Goal: Task Accomplishment & Management: Manage account settings

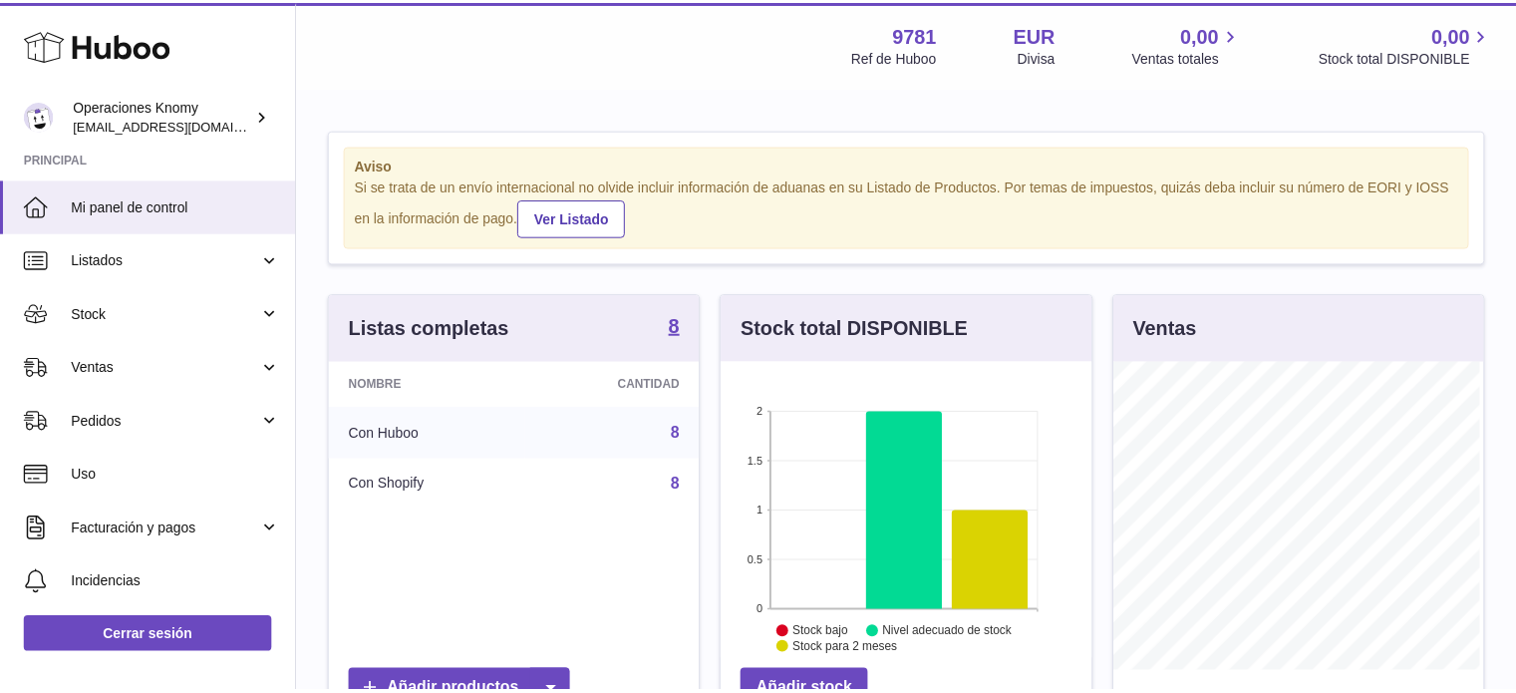
scroll to position [311, 374]
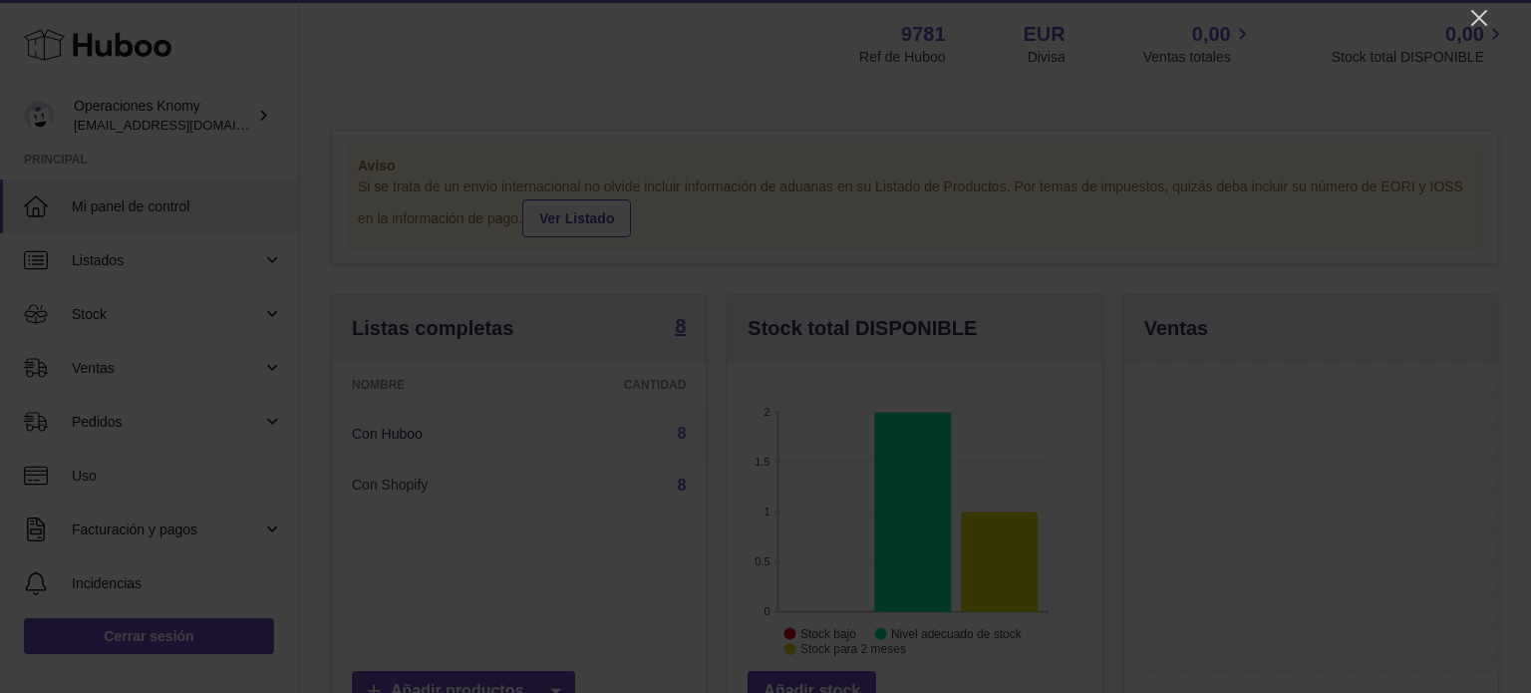
click at [1479, 9] on icon "Close" at bounding box center [1479, 18] width 24 height 24
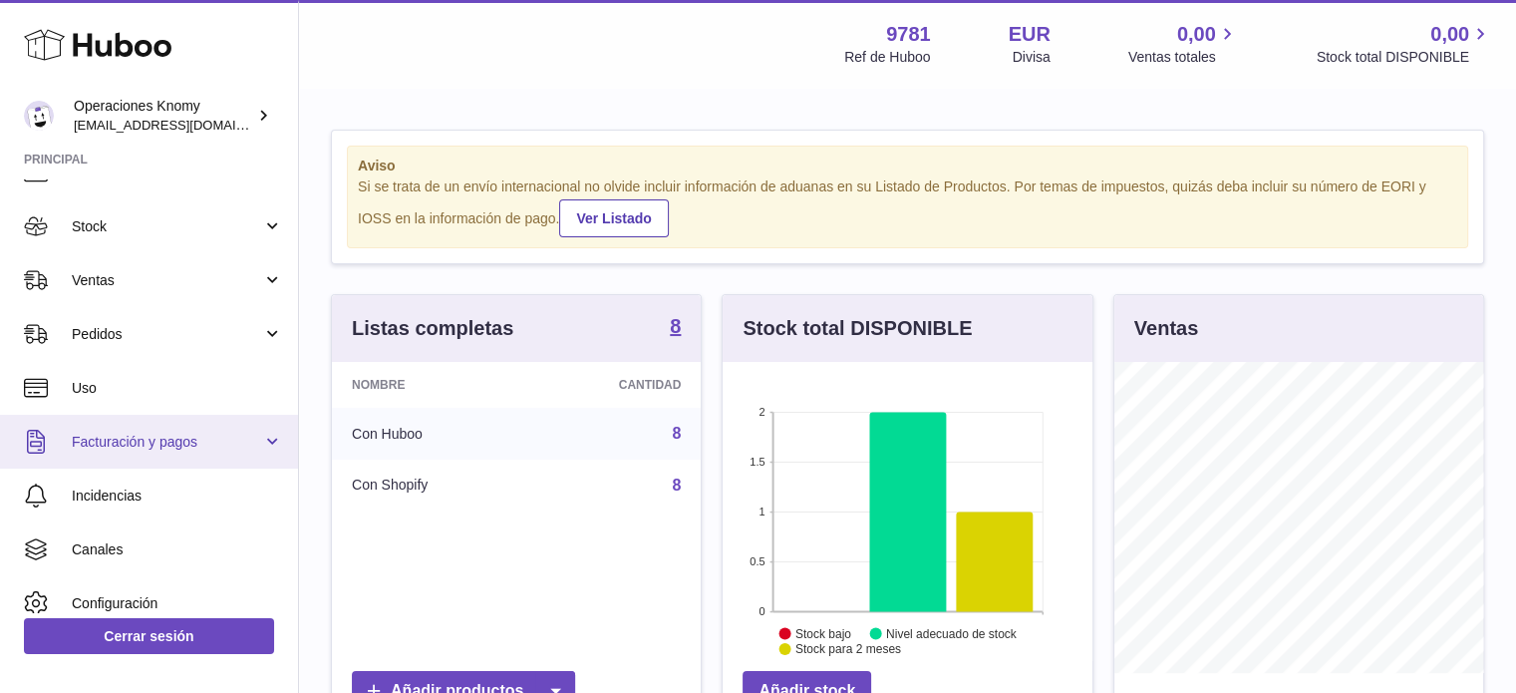
scroll to position [158, 0]
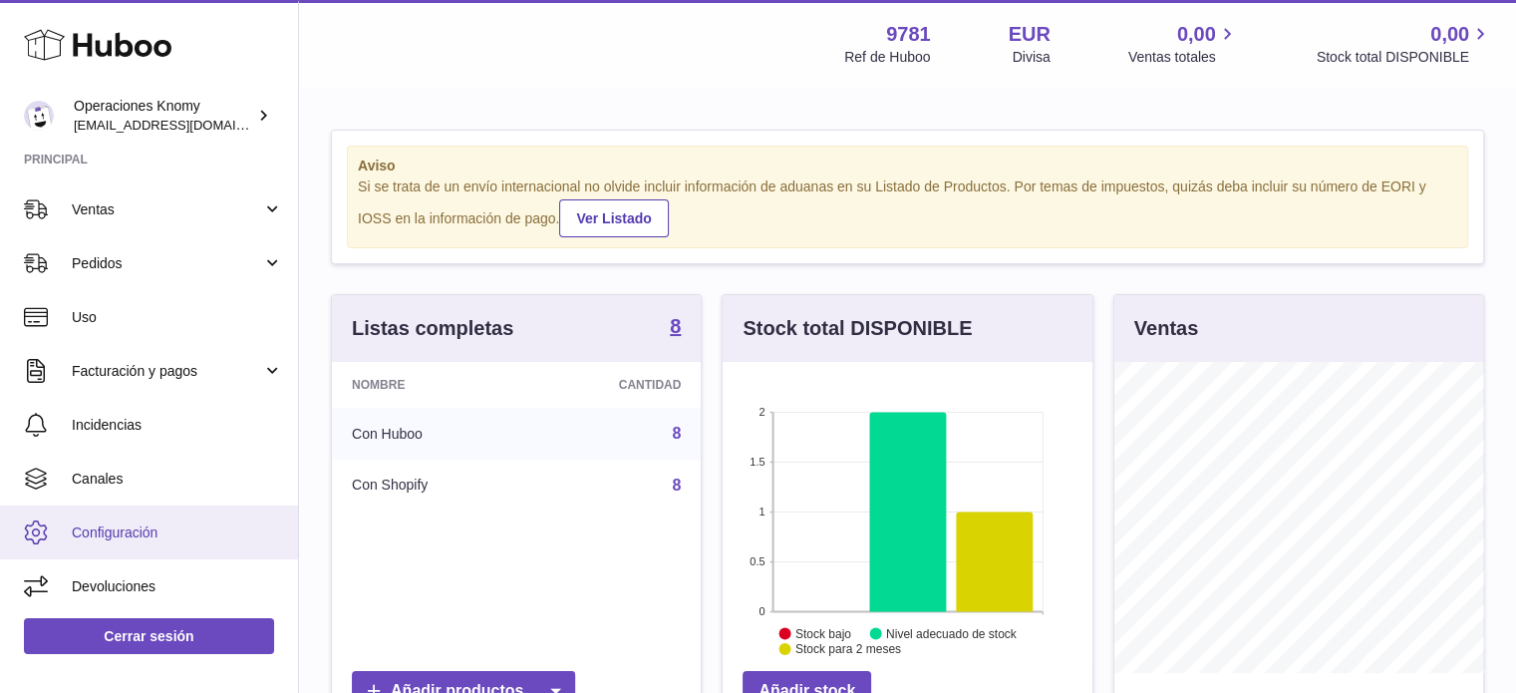
click at [149, 528] on span "Configuración" at bounding box center [177, 532] width 211 height 19
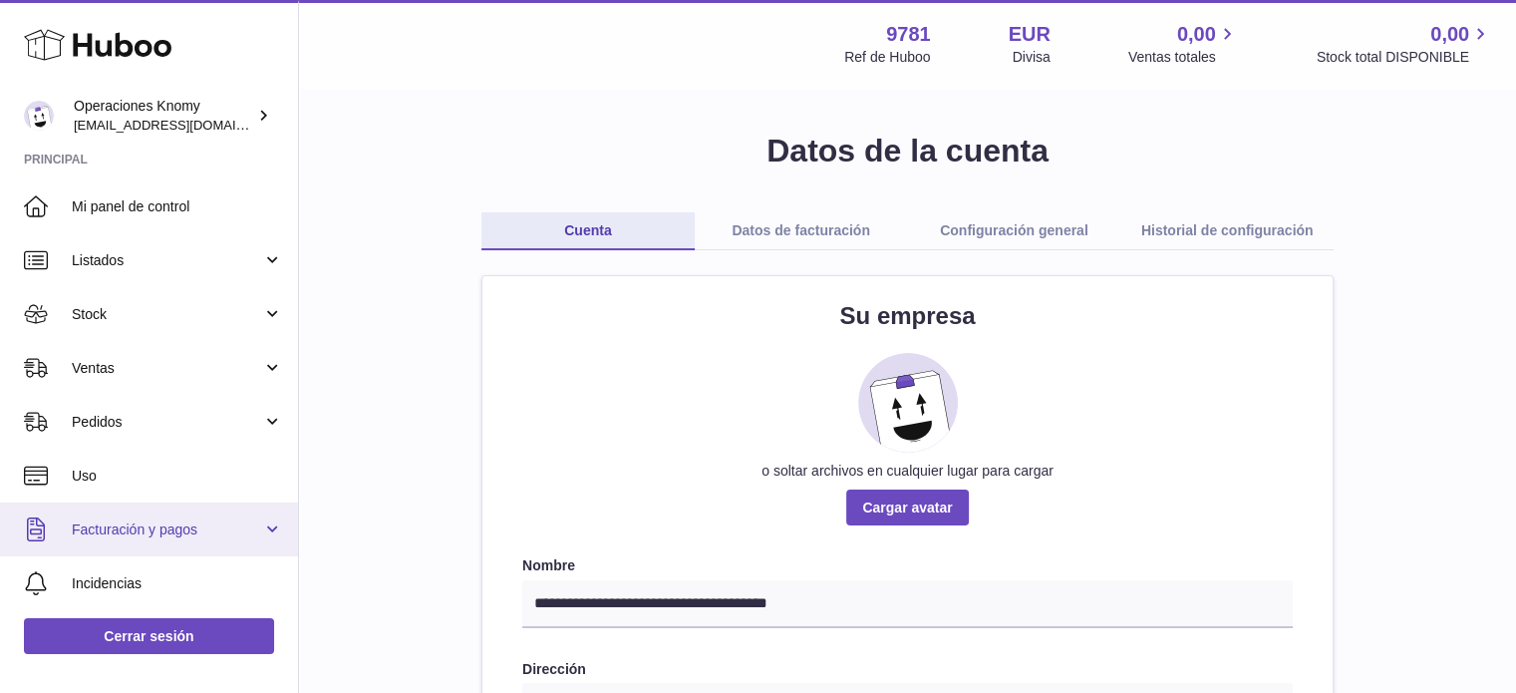
click at [199, 527] on span "Facturación y pagos" at bounding box center [167, 529] width 190 height 19
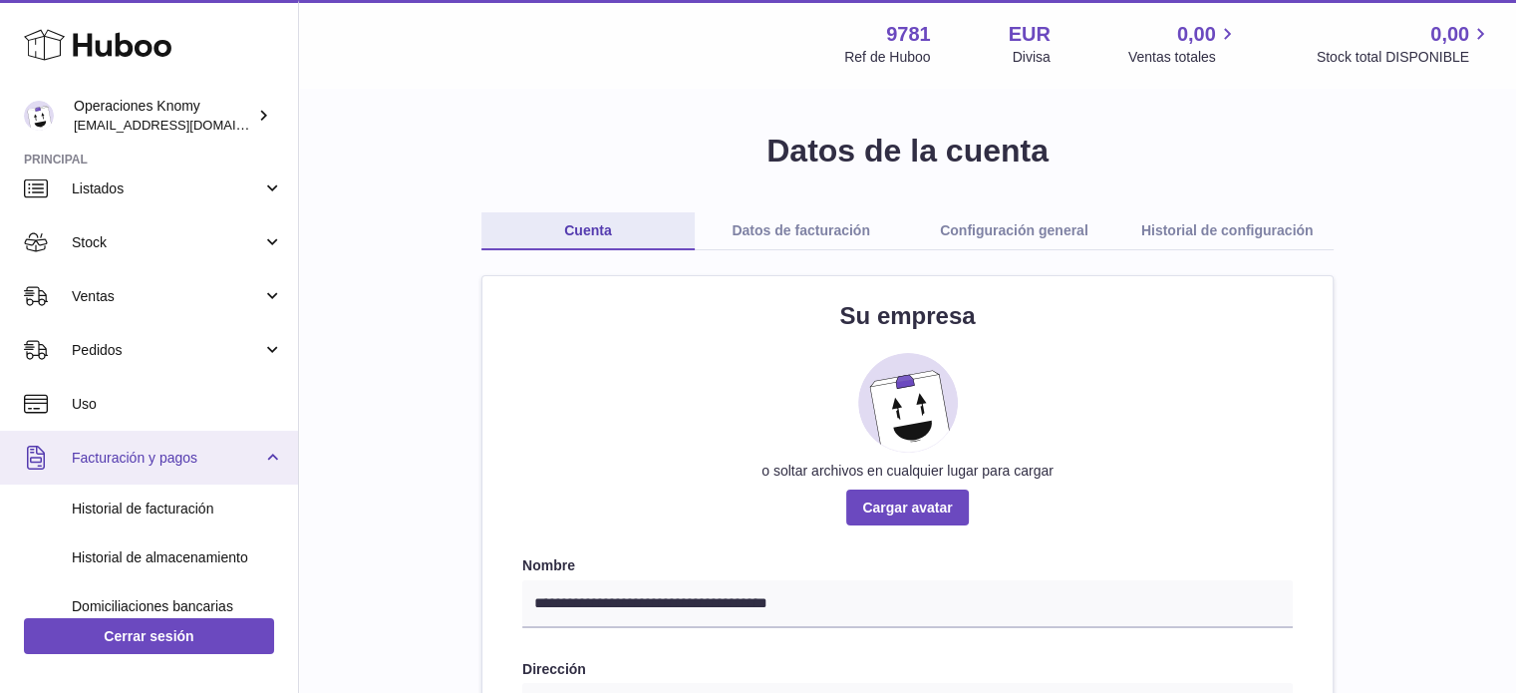
scroll to position [100, 0]
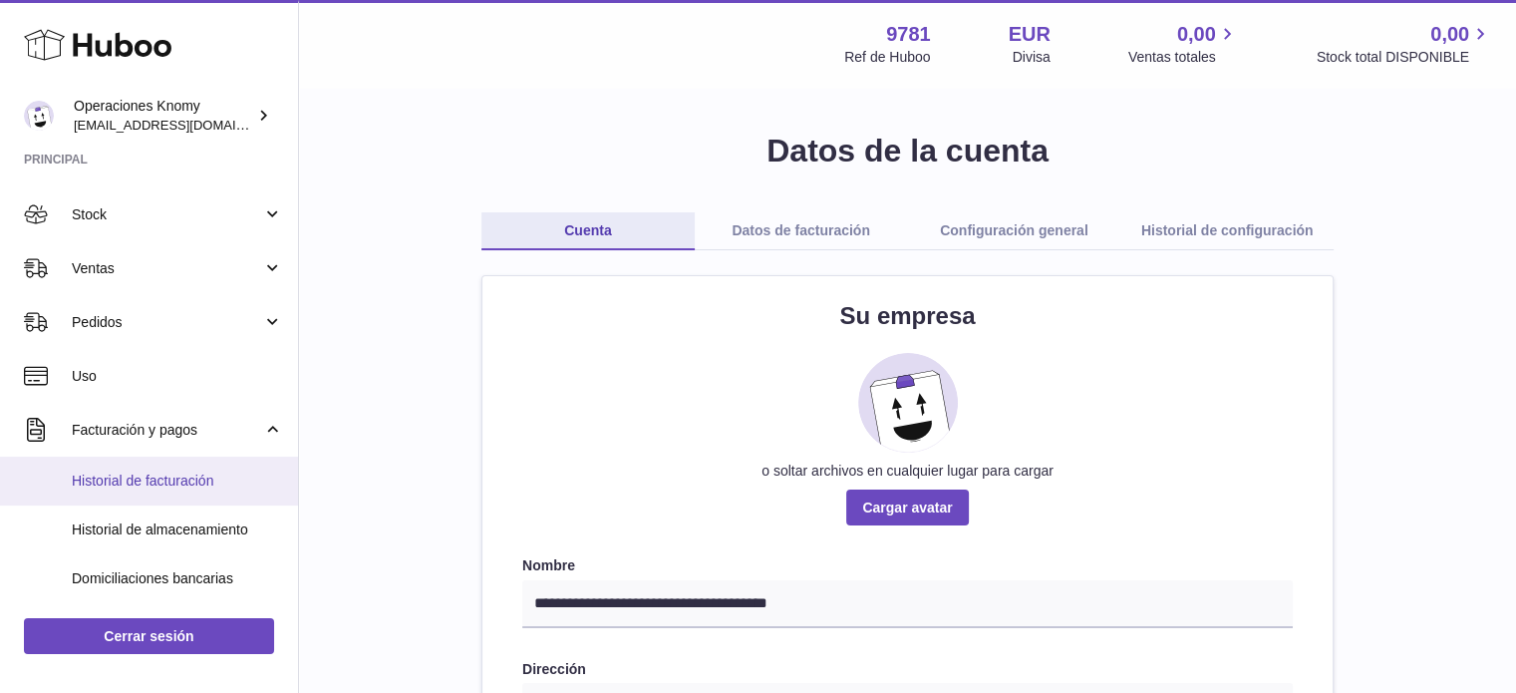
click at [136, 478] on span "Historial de facturación" at bounding box center [177, 480] width 211 height 19
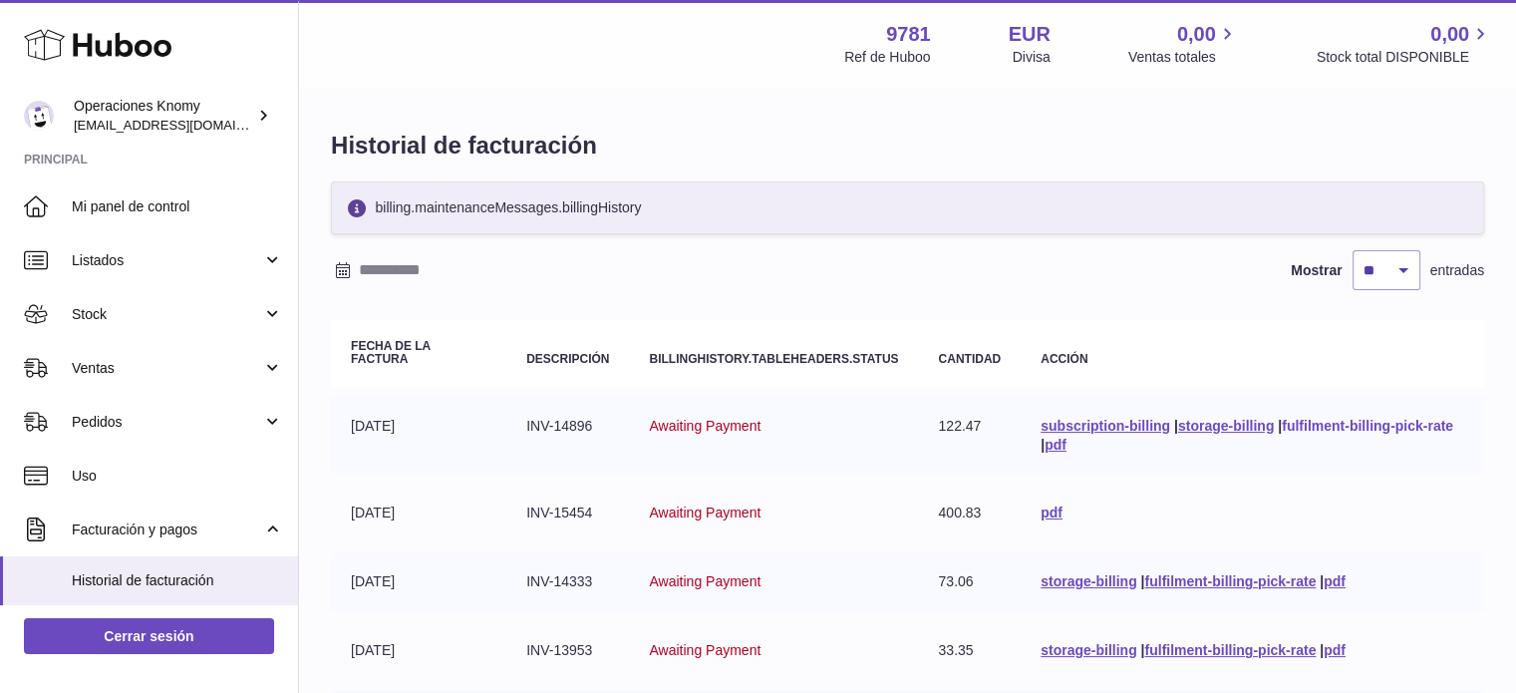
click at [1313, 424] on link "fulfilment-billing-pick-rate" at bounding box center [1367, 426] width 171 height 16
click at [1231, 421] on link "storage-billing" at bounding box center [1226, 426] width 96 height 16
click at [1143, 423] on link "subscription-billing" at bounding box center [1106, 426] width 130 height 16
click at [1001, 294] on div "billing.maintenanceMessages.billingHistory Mostrar ** ** ** *** entradas Fecha …" at bounding box center [907, 668] width 1153 height 975
click at [1063, 443] on link "pdf" at bounding box center [1056, 445] width 22 height 16
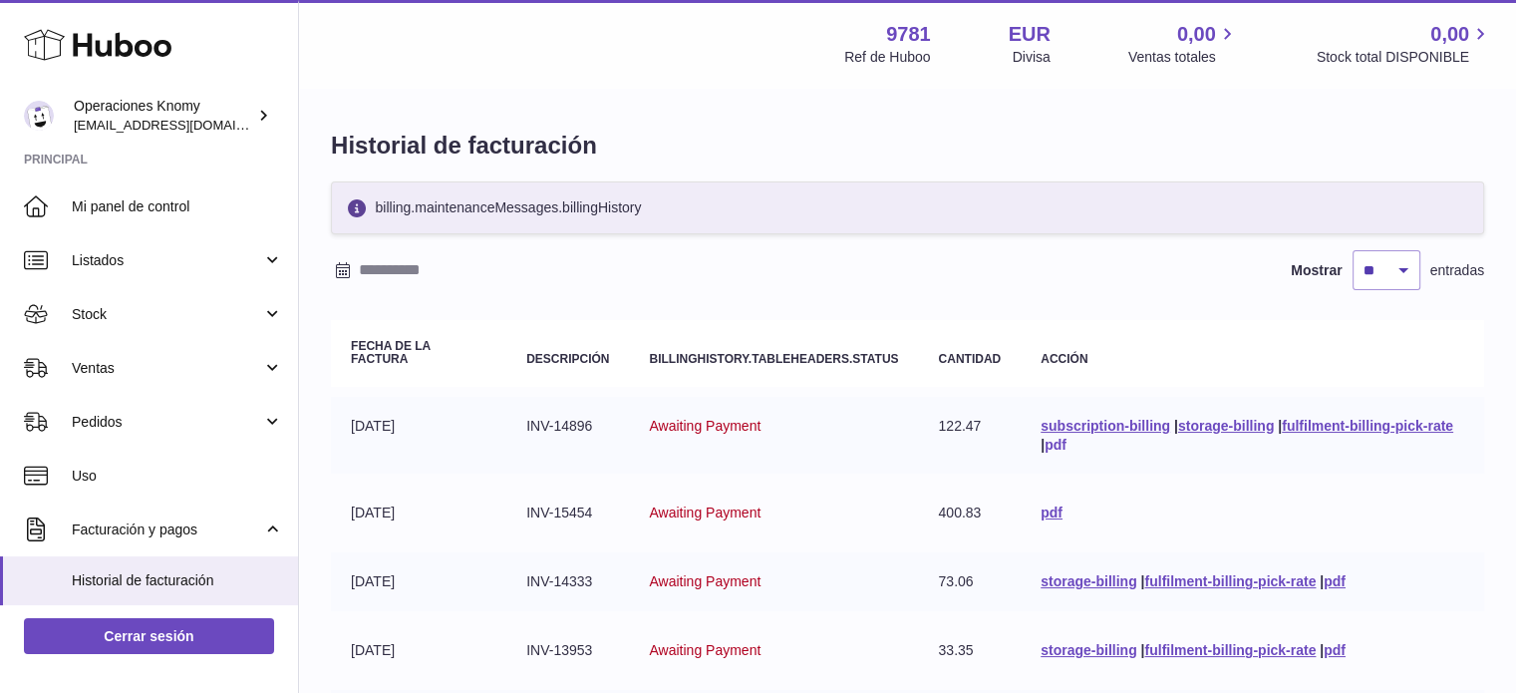
click at [1057, 443] on link "pdf" at bounding box center [1056, 445] width 22 height 16
